Goal: Entertainment & Leisure: Consume media (video, audio)

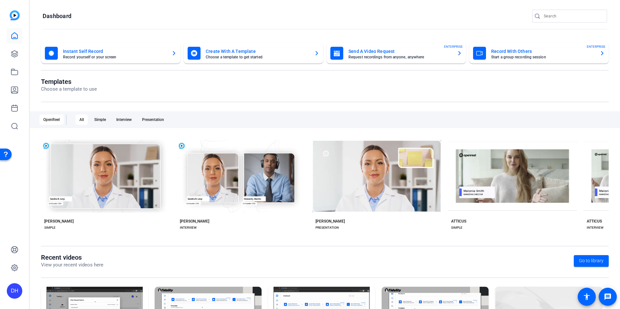
click at [21, 202] on div "DH" at bounding box center [14, 154] width 29 height 309
click at [13, 273] on link at bounding box center [15, 268] width 16 height 16
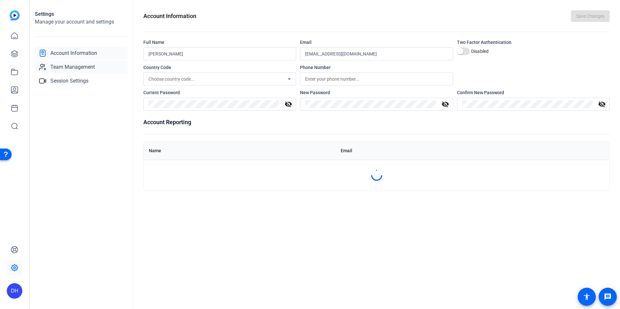
click at [92, 67] on span "Team Management" at bounding box center [72, 67] width 45 height 8
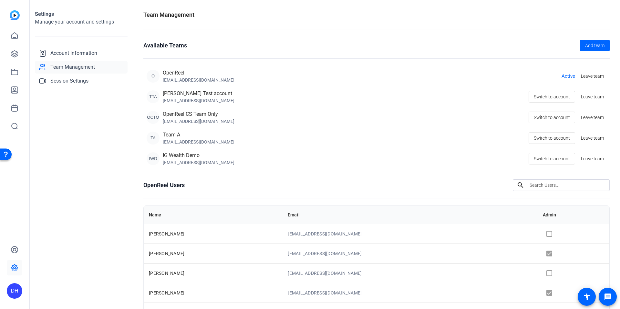
click at [10, 290] on div "DH" at bounding box center [15, 292] width 16 height 16
click at [78, 286] on mat-icon "logout" at bounding box center [78, 286] width 8 height 8
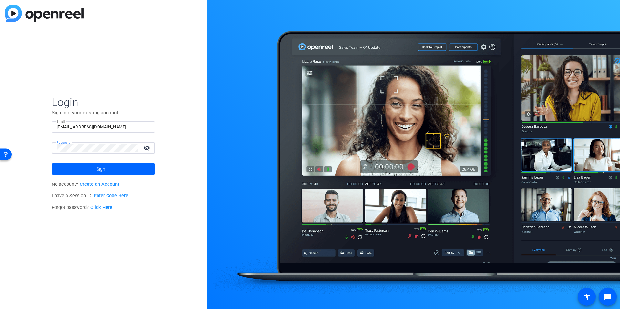
click at [118, 126] on input "[EMAIL_ADDRESS][DOMAIN_NAME]" at bounding box center [103, 127] width 93 height 8
type input "studio"
click at [48, 100] on div "Login Sign into your existing account. Email studio Password visibility_off Sig…" at bounding box center [103, 154] width 207 height 309
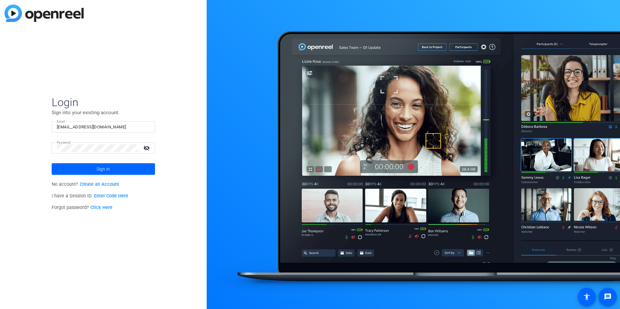
click at [79, 127] on input "[EMAIL_ADDRESS][DOMAIN_NAME]" at bounding box center [103, 127] width 93 height 8
click at [143, 129] on img at bounding box center [144, 127] width 5 height 8
click at [204, 136] on div "Login Sign into your existing account. Email studiosupport Password visibility_…" at bounding box center [103, 154] width 207 height 309
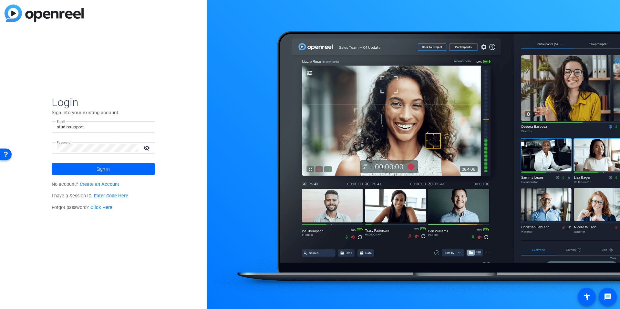
drag, startPoint x: 203, startPoint y: 136, endPoint x: 220, endPoint y: 131, distance: 17.5
click at [203, 136] on div "Login Sign into your existing account. Email studiosupport Password visibility_…" at bounding box center [103, 154] width 207 height 309
click at [114, 128] on input "studiosupport" at bounding box center [103, 127] width 93 height 8
click at [150, 131] on div "Email studiosupport" at bounding box center [103, 126] width 103 height 11
click at [146, 129] on img at bounding box center [144, 127] width 5 height 8
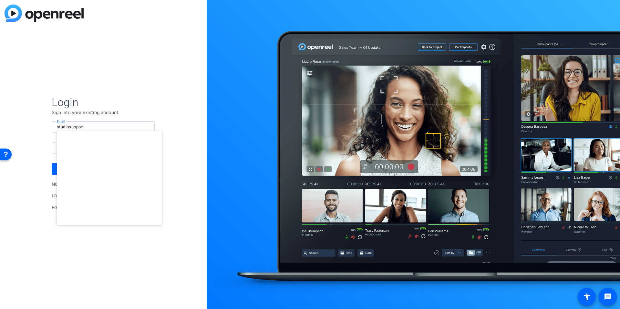
type input "studiosupport+3@openreel.com"
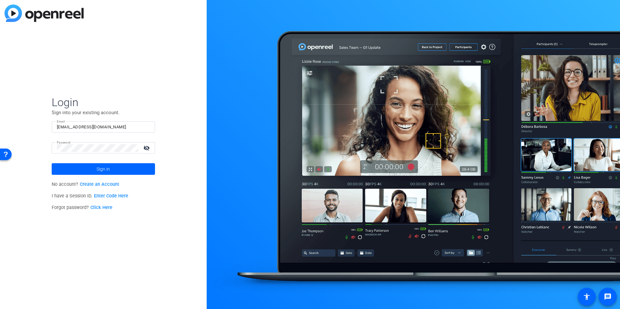
click at [76, 135] on mat-form-field "Email dheiberger@openreel.com" at bounding box center [103, 131] width 103 height 21
click at [83, 128] on input "[EMAIL_ADDRESS][DOMAIN_NAME]" at bounding box center [103, 127] width 93 height 8
type input "studiosupport"
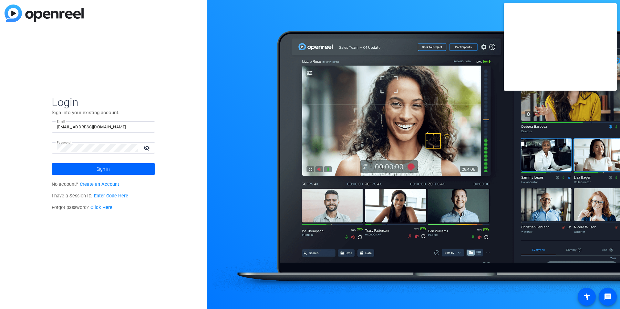
click at [105, 125] on input "[EMAIL_ADDRESS][DOMAIN_NAME]" at bounding box center [103, 127] width 93 height 8
click at [144, 128] on img at bounding box center [144, 127] width 5 height 8
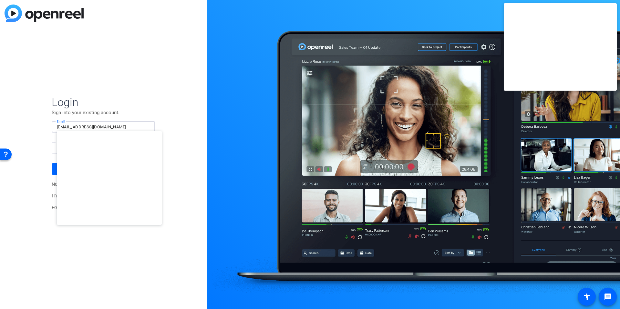
type input "[EMAIL_ADDRESS][DOMAIN_NAME]"
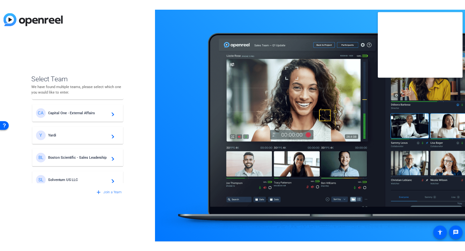
scroll to position [35, 0]
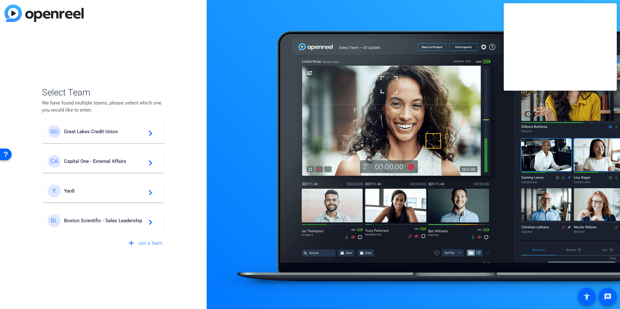
click at [100, 222] on span "Boston Scientific - Sales Leadership" at bounding box center [104, 221] width 81 height 6
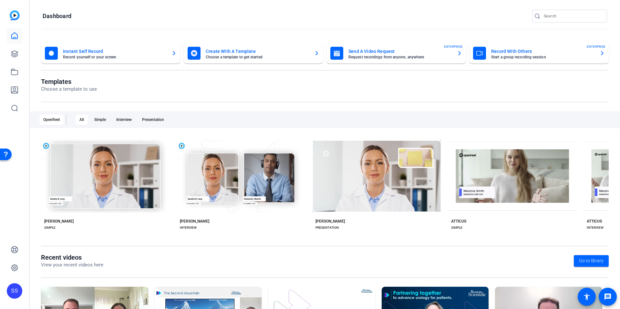
click at [174, 31] on openreel-divider-bar at bounding box center [325, 30] width 565 height 14
click at [14, 57] on icon at bounding box center [15, 54] width 8 height 8
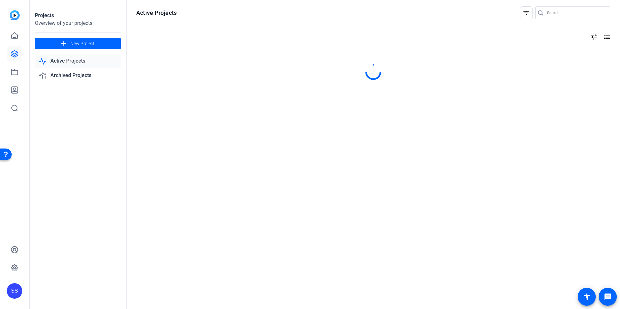
click at [79, 162] on div "Projects Overview of your projects add New Project Active Projects Archived Pro…" at bounding box center [78, 154] width 97 height 309
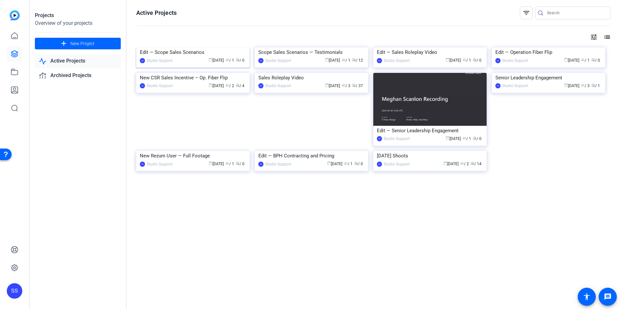
click at [183, 57] on div "Edit — Scope Sales Scenarios" at bounding box center [193, 52] width 106 height 10
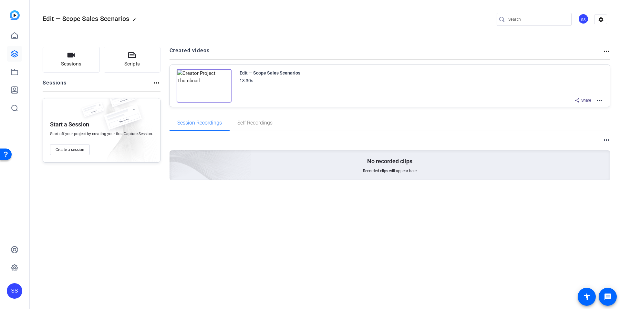
click at [203, 81] on img at bounding box center [204, 86] width 55 height 34
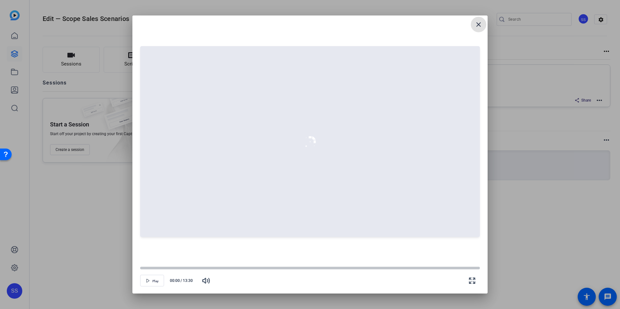
click at [483, 25] on span at bounding box center [479, 25] width 16 height 16
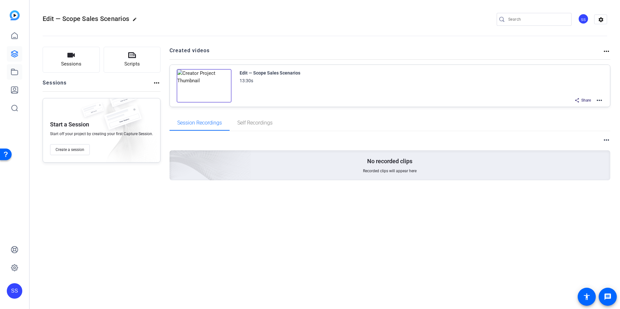
click at [16, 71] on icon at bounding box center [15, 72] width 8 height 8
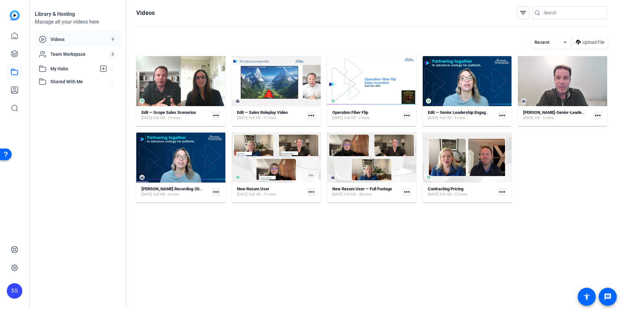
click at [89, 192] on div "Library & Hosting Manage all your videos here Videos 9 Team Workspace 0 My Hubs…" at bounding box center [78, 154] width 97 height 309
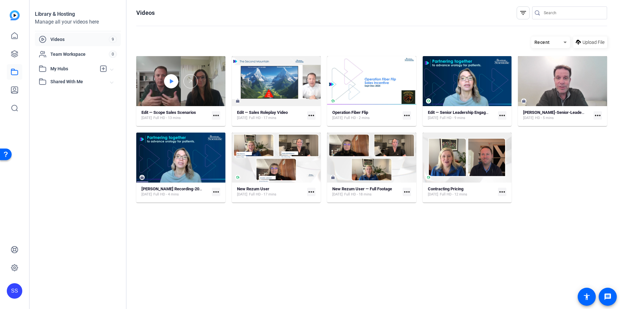
click at [173, 80] on icon at bounding box center [171, 82] width 5 height 8
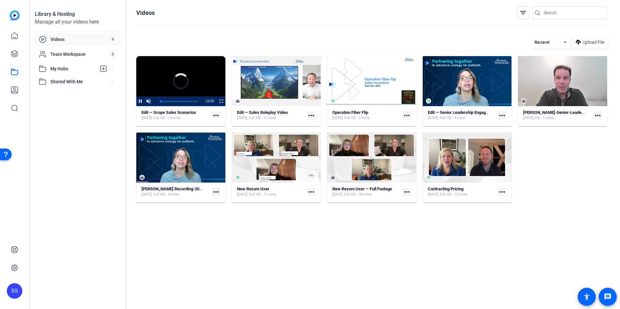
click at [92, 133] on div "Library & Hosting Manage all your videos here Videos 9 Team Workspace 0 My Hubs…" at bounding box center [78, 154] width 97 height 309
click at [173, 112] on strong "Edit — Scope Sales Scenarios" at bounding box center [168, 112] width 55 height 5
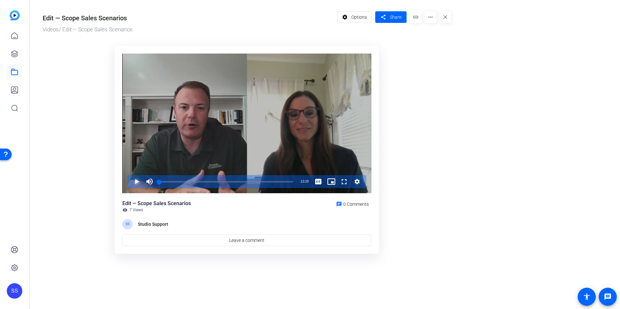
click at [130, 182] on span "Video Player" at bounding box center [130, 181] width 0 height 13
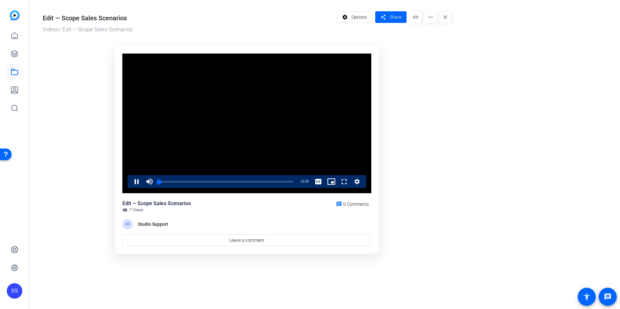
click at [80, 199] on ktd-grid "Video Player is loading. Play Video Pause Mute Current Time 0:00 / Duration 13:…" at bounding box center [247, 150] width 409 height 216
click at [103, 200] on ktd-grid "Video Player is loading. Play Video Pause Mute 6% Current Time 0:06 / Duration …" at bounding box center [247, 150] width 409 height 216
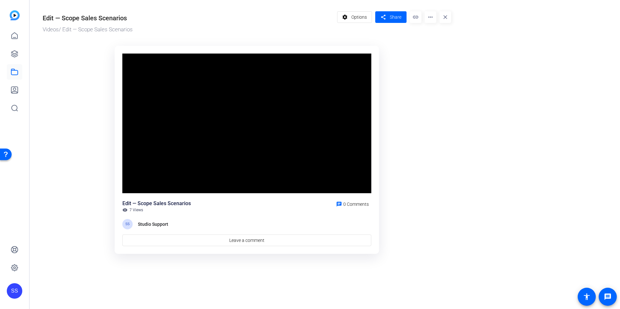
click at [66, 186] on ktd-grid "Video Player is loading. Play Video Pause Mute 6% Current Time 0:13 / Duration …" at bounding box center [247, 150] width 409 height 216
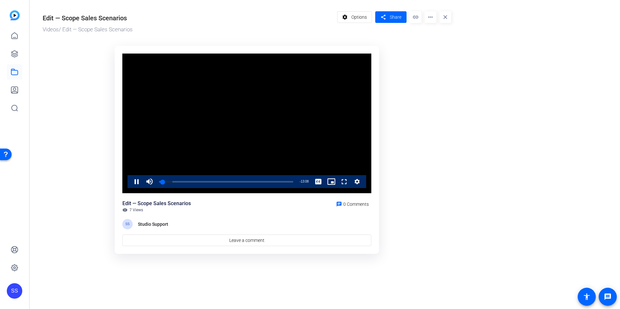
click at [97, 187] on ktd-grid "Video Player is loading. Play Video Pause Mute 6% Current Time 0:21 / Duration …" at bounding box center [247, 150] width 409 height 216
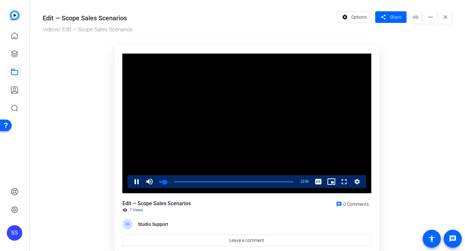
click at [79, 154] on ktd-grid "Video Player is loading. Play Video Pause Mute 6% Current Time 0:34 / Duration …" at bounding box center [247, 150] width 409 height 216
click at [96, 177] on ktd-grid "Video Player is loading. Play Video Pause Mute 6% Current Time 1:47 / Duration …" at bounding box center [247, 150] width 409 height 216
click at [130, 183] on span "Video Player" at bounding box center [130, 181] width 0 height 13
click at [173, 183] on div "Loaded : 21.13% 01:23 01:49" at bounding box center [226, 182] width 134 height 2
click at [130, 183] on span "Video Player" at bounding box center [130, 181] width 0 height 13
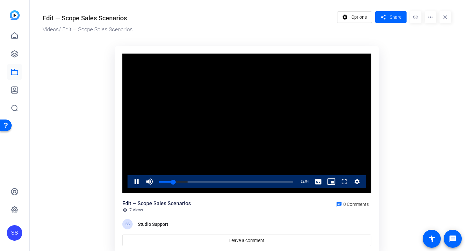
click at [89, 187] on ktd-grid "Video Player is loading. Play Video Pause Mute 20% Current Time 1:25 / Duration…" at bounding box center [247, 150] width 409 height 216
click at [130, 183] on span "Video Player" at bounding box center [130, 181] width 0 height 13
click at [76, 177] on ktd-grid "Video Player is loading. Play Video Play Mute 100% Current Time 1:45 / Duration…" at bounding box center [247, 150] width 409 height 216
click at [59, 173] on ktd-grid "Video Player is loading. Play Video Play Mute 100% Current Time 1:45 / Duration…" at bounding box center [247, 150] width 409 height 216
click at [130, 182] on span "Video Player" at bounding box center [130, 181] width 0 height 13
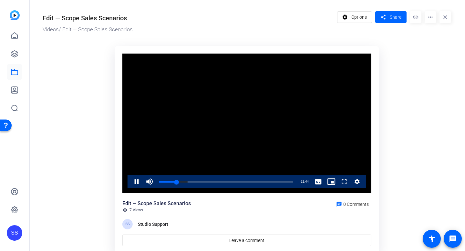
click at [90, 181] on ktd-grid "Video Player is loading. Play Video Pause Mute 100% Current Time 1:45 / Duratio…" at bounding box center [247, 150] width 409 height 216
click at [102, 167] on ktd-grid "Video Player is loading. Play Video Pause Mute 100% Current Time 2:48 / Duratio…" at bounding box center [247, 150] width 409 height 216
click at [94, 121] on ktd-grid "Video Player is loading. Play Video Pause Mute 100% Current Time 5:11 / Duratio…" at bounding box center [247, 150] width 409 height 216
click at [64, 127] on ktd-grid "Video Player is loading. Play Video Pause Mute 100% Current Time 6:05 / Duratio…" at bounding box center [247, 150] width 409 height 216
click at [130, 185] on span "Video Player" at bounding box center [130, 181] width 0 height 13
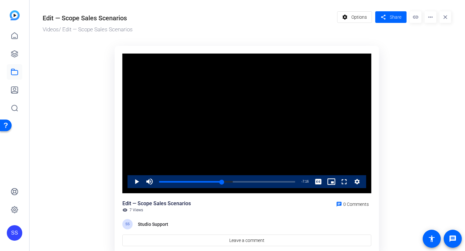
click at [83, 194] on ktd-grid "Video Player is loading. Play Video Play Mute 100% Current Time 6:13 / Duration…" at bounding box center [247, 150] width 409 height 216
click at [130, 181] on span "Video Player" at bounding box center [130, 181] width 0 height 13
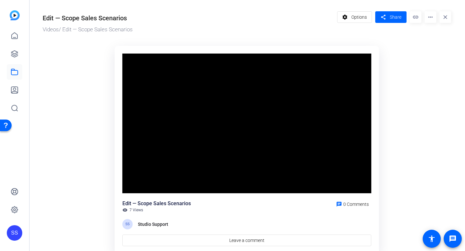
click at [89, 160] on ktd-grid "Video Player is loading. Play Video Pause Mute 100% Current Time 6:44 / Duratio…" at bounding box center [247, 150] width 409 height 216
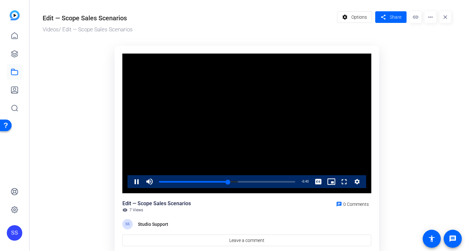
click at [75, 129] on ktd-grid "Video Player is loading. Play Video Pause Mute 100% Current Time 6:49 / Duratio…" at bounding box center [247, 150] width 409 height 216
click at [99, 137] on ktd-grid "Video Player is loading. Play Video Pause Mute 100% Current Time 7:02 / Duratio…" at bounding box center [247, 150] width 409 height 216
click at [76, 138] on ktd-grid "Video Player is loading. Play Video Pause Mute 100% Current Time 7:19 / Duratio…" at bounding box center [247, 150] width 409 height 216
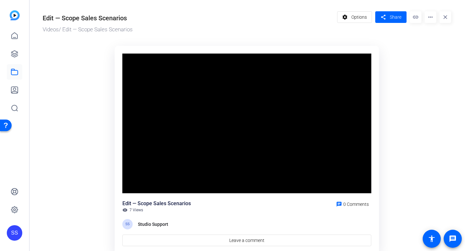
click at [76, 138] on ktd-grid "Video Player is loading. Play Video Pause Mute 100% Current Time 7:29 / Duratio…" at bounding box center [247, 150] width 409 height 216
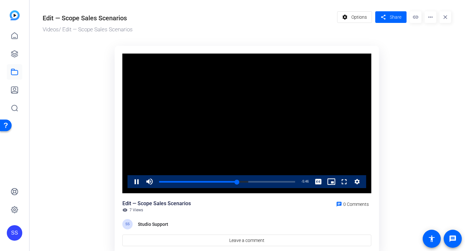
click at [100, 111] on ktd-grid "Video Player is loading. Play Video Pause Mute 100% Current Time 7:43 / Duratio…" at bounding box center [247, 150] width 409 height 216
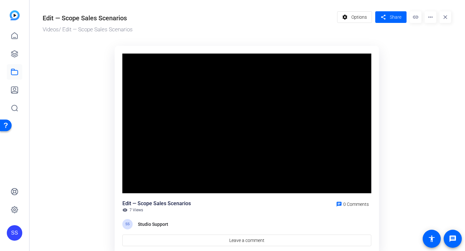
click at [100, 111] on ktd-grid "Video Player is loading. Play Video Pause Mute 100% Current Time 8:02 / Duratio…" at bounding box center [247, 150] width 409 height 216
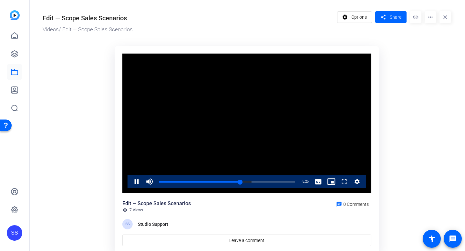
click at [92, 136] on ktd-grid "Video Player is loading. Play Video Pause Mute 100% Current Time 8:04 / Duratio…" at bounding box center [247, 150] width 409 height 216
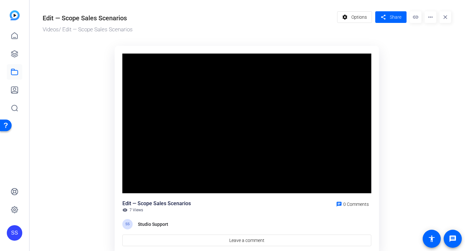
click at [92, 136] on ktd-grid "Video Player is loading. Play Video Pause Mute 100% Current Time 8:07 / Duratio…" at bounding box center [247, 150] width 409 height 216
click at [92, 137] on ktd-grid "Video Player is loading. Play Video Pause Mute 100% Current Time 8:20 / Duratio…" at bounding box center [247, 150] width 409 height 216
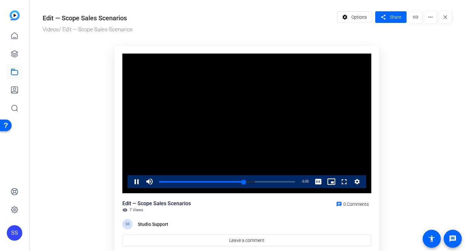
click at [106, 160] on ktd-grid "Video Player is loading. Play Video Pause Mute 100% Current Time 8:24 / Duratio…" at bounding box center [247, 150] width 409 height 216
click at [130, 182] on span "Video Player" at bounding box center [130, 181] width 0 height 13
click at [130, 183] on span "Video Player" at bounding box center [130, 181] width 0 height 13
click at [82, 181] on ktd-grid "Video Player is loading. Play Video Pause Mute 100% Current Time 8:34 / Duratio…" at bounding box center [247, 150] width 409 height 216
click at [86, 127] on ktd-grid "Video Player is loading. Play Video Pause Mute 100% Current Time 9:24 / Duratio…" at bounding box center [247, 150] width 409 height 216
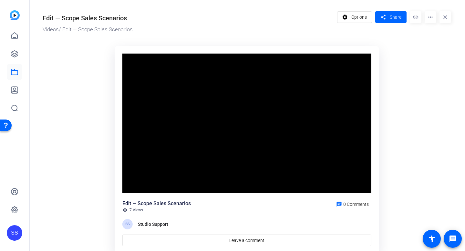
click at [76, 159] on ktd-grid "Video Player is loading. Play Video Pause Mute 100% Current Time 9:45 / Duratio…" at bounding box center [247, 150] width 409 height 216
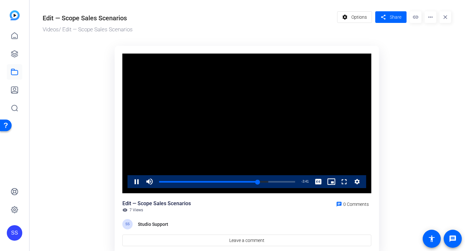
click at [98, 124] on ktd-grid "Video Player is loading. Play Video Pause Mute 100% Current Time 9:48 / Duratio…" at bounding box center [247, 150] width 409 height 216
